Goal: Task Accomplishment & Management: Manage account settings

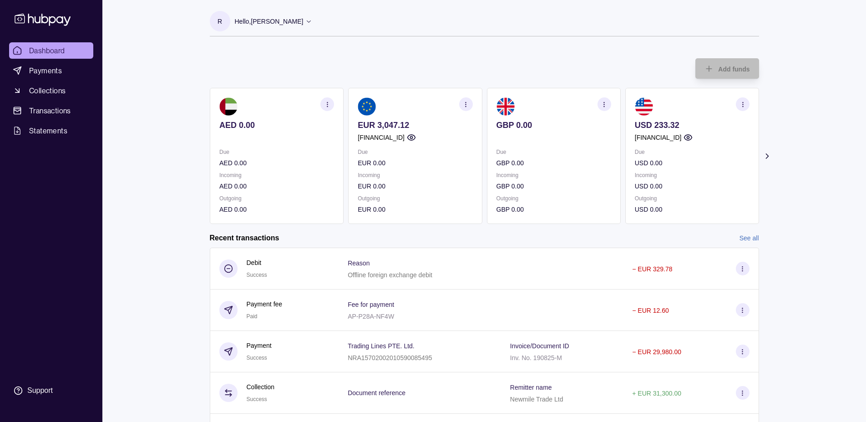
click at [329, 26] on section "R Hello, [PERSON_NAME] Millennium Trade Limited Account Terms and conditions Pr…" at bounding box center [484, 23] width 549 height 25
click at [312, 21] on icon at bounding box center [308, 21] width 7 height 7
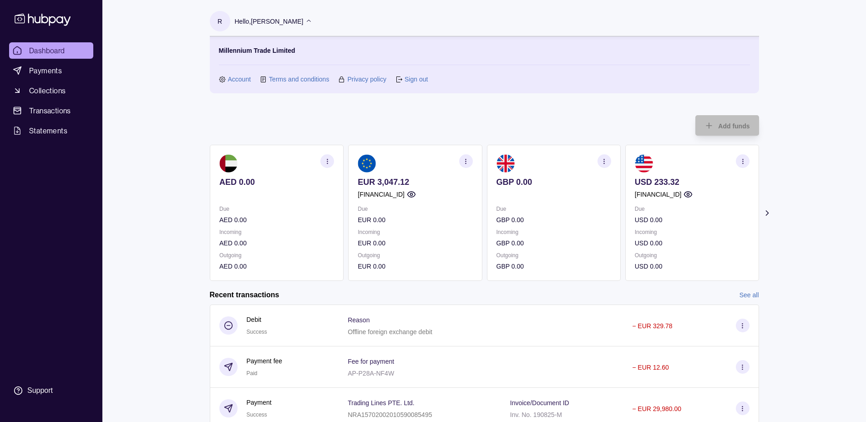
click at [807, 168] on div "Dashboard Payments Collections Transactions Statements Support R Hello, [PERSON…" at bounding box center [433, 319] width 866 height 639
click at [303, 23] on p "Hello, [PERSON_NAME]" at bounding box center [269, 21] width 69 height 10
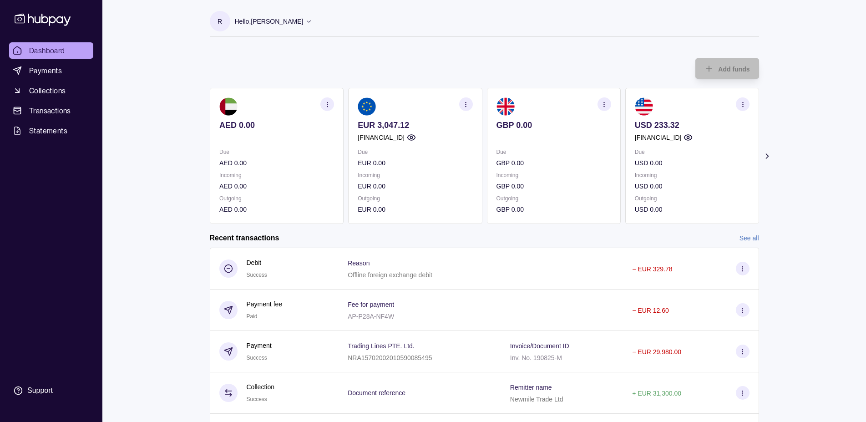
click at [312, 22] on icon at bounding box center [308, 21] width 7 height 7
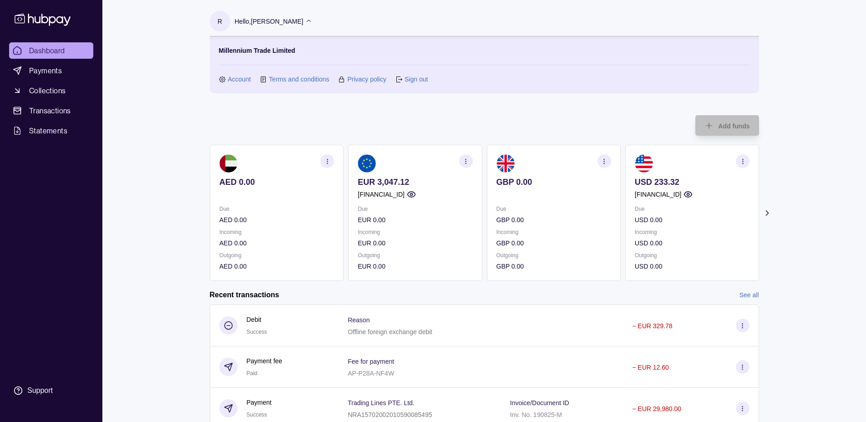
click at [412, 81] on link "Sign out" at bounding box center [415, 79] width 23 height 10
